Goal: Register for event/course

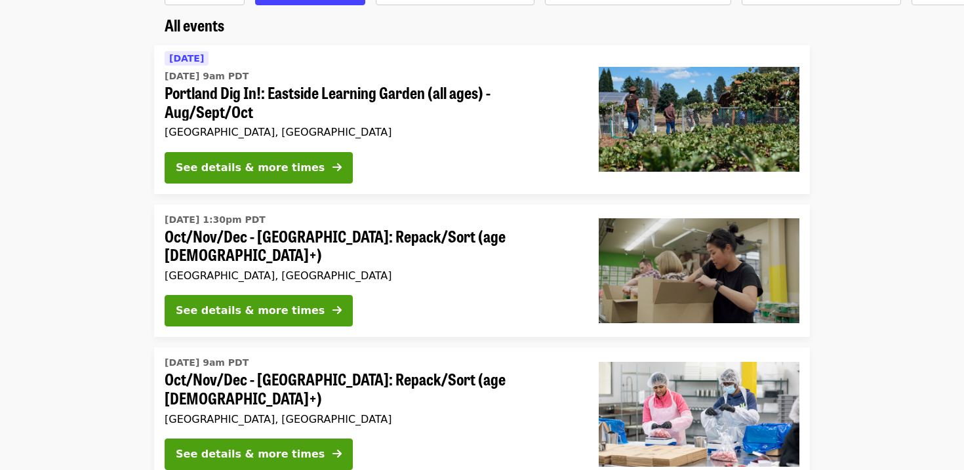
scroll to position [107, 0]
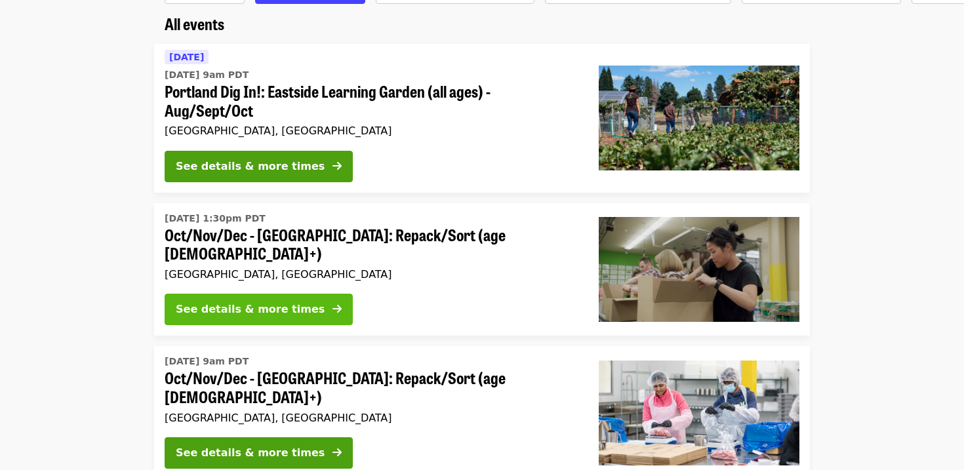
click at [262, 302] on div "See details & more times" at bounding box center [250, 310] width 149 height 16
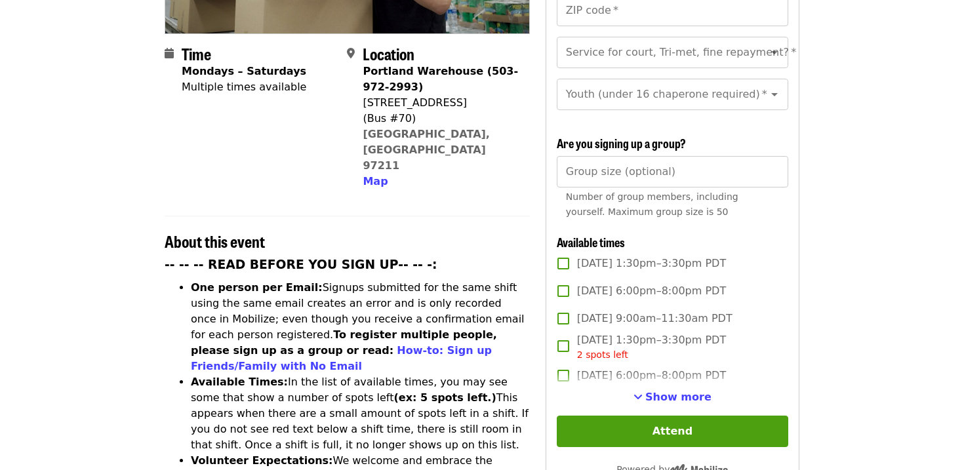
scroll to position [299, 0]
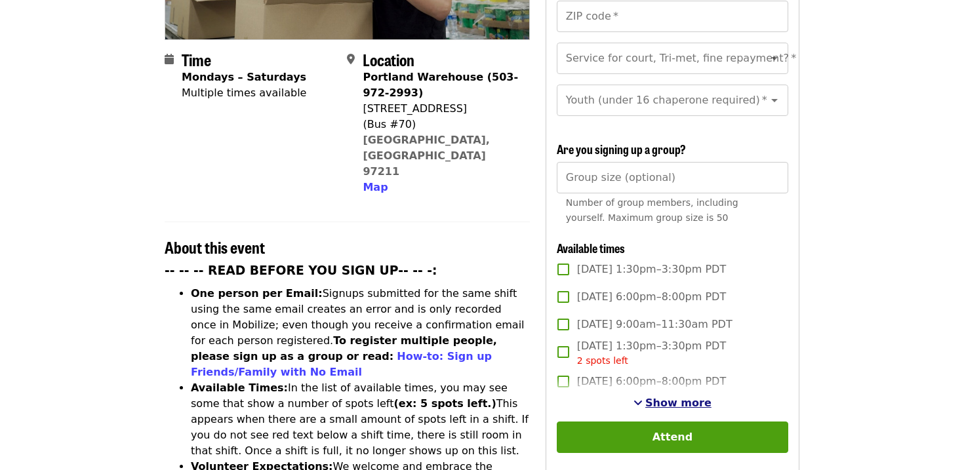
click at [674, 397] on span "Show more" at bounding box center [679, 403] width 66 height 12
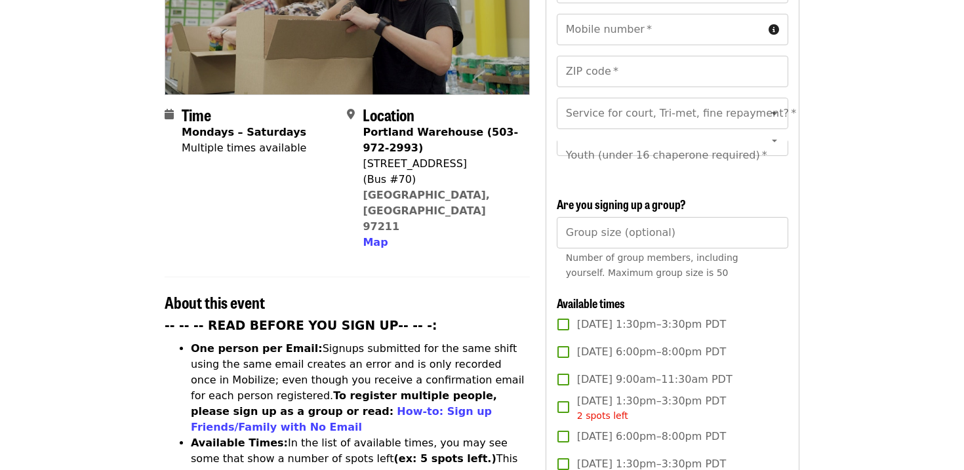
scroll to position [246, 0]
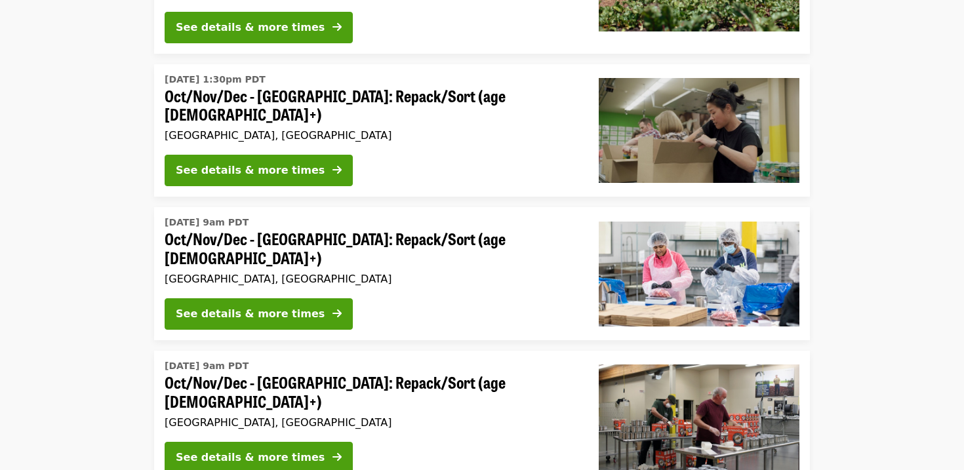
scroll to position [107, 0]
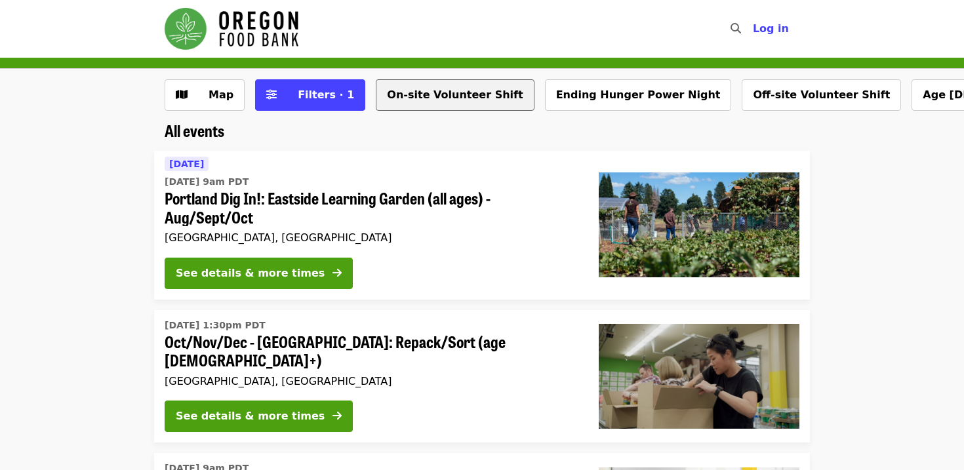
click at [421, 94] on button "On-site Volunteer Shift" at bounding box center [455, 94] width 158 height 31
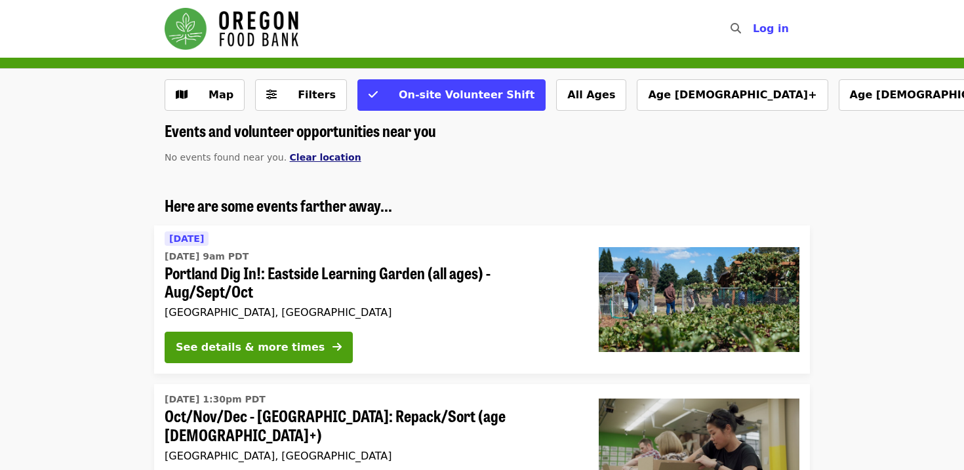
click at [315, 154] on span "Clear location" at bounding box center [326, 157] width 72 height 10
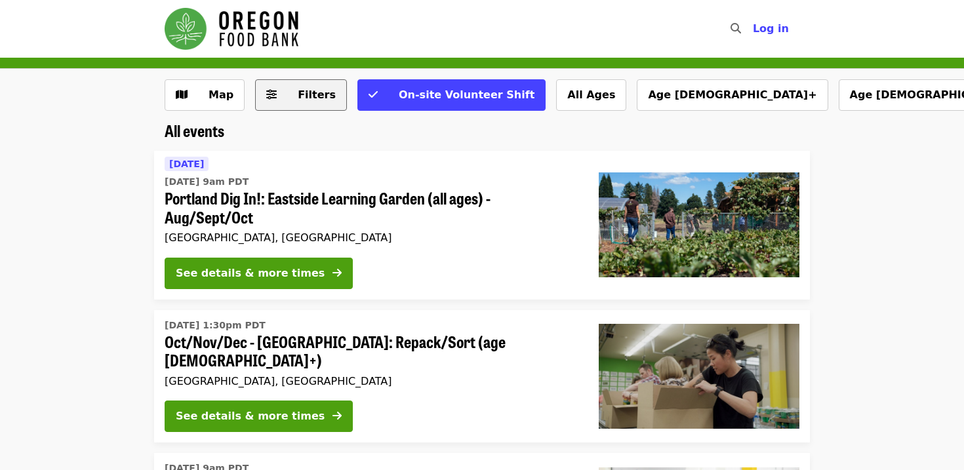
click at [287, 97] on span "Filters" at bounding box center [310, 95] width 51 height 16
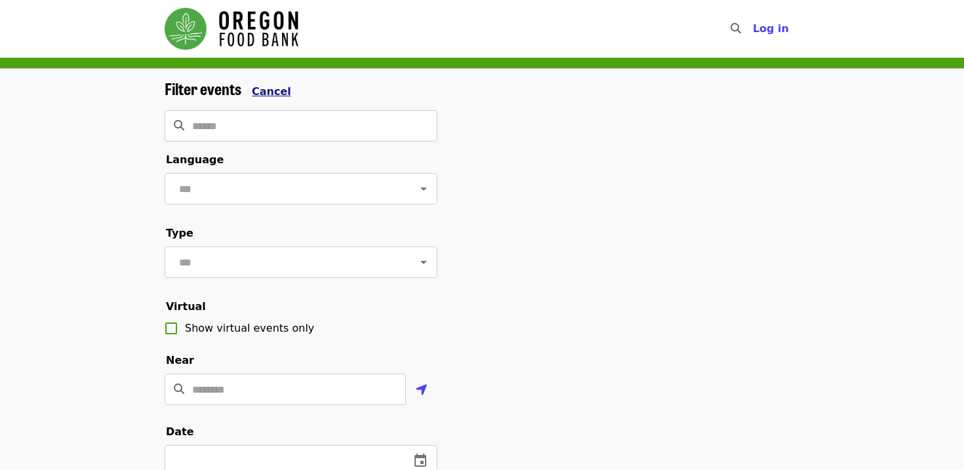
click at [274, 95] on span "Cancel" at bounding box center [271, 91] width 39 height 12
